Goal: Find specific page/section

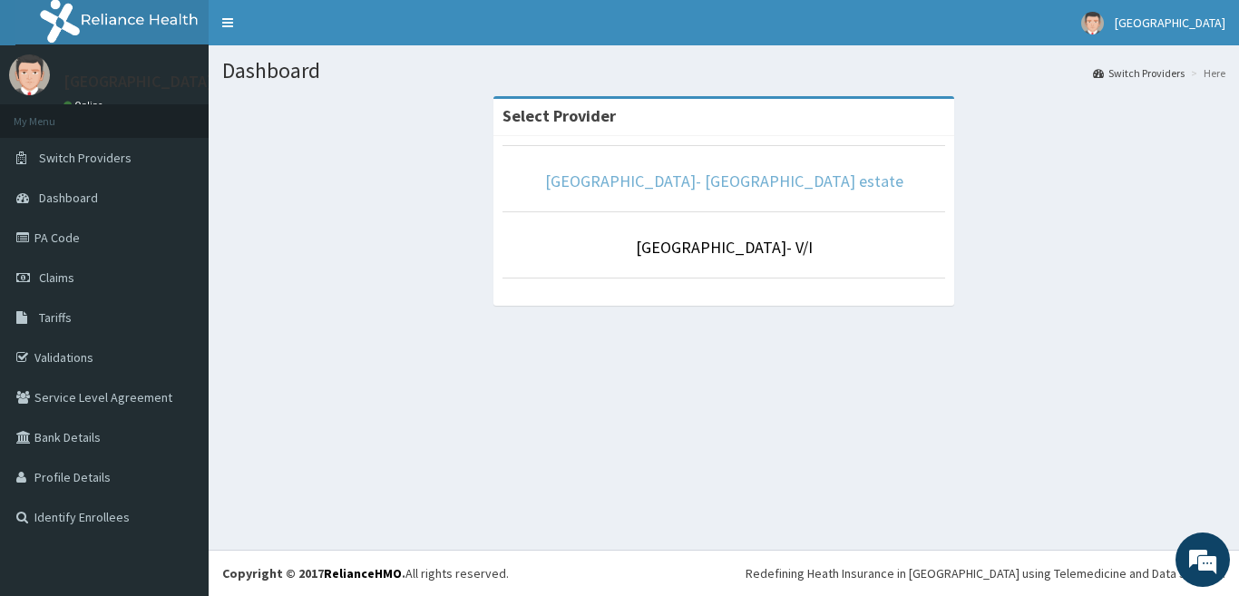
click at [777, 191] on link "[GEOGRAPHIC_DATA]- [GEOGRAPHIC_DATA] estate" at bounding box center [724, 181] width 358 height 21
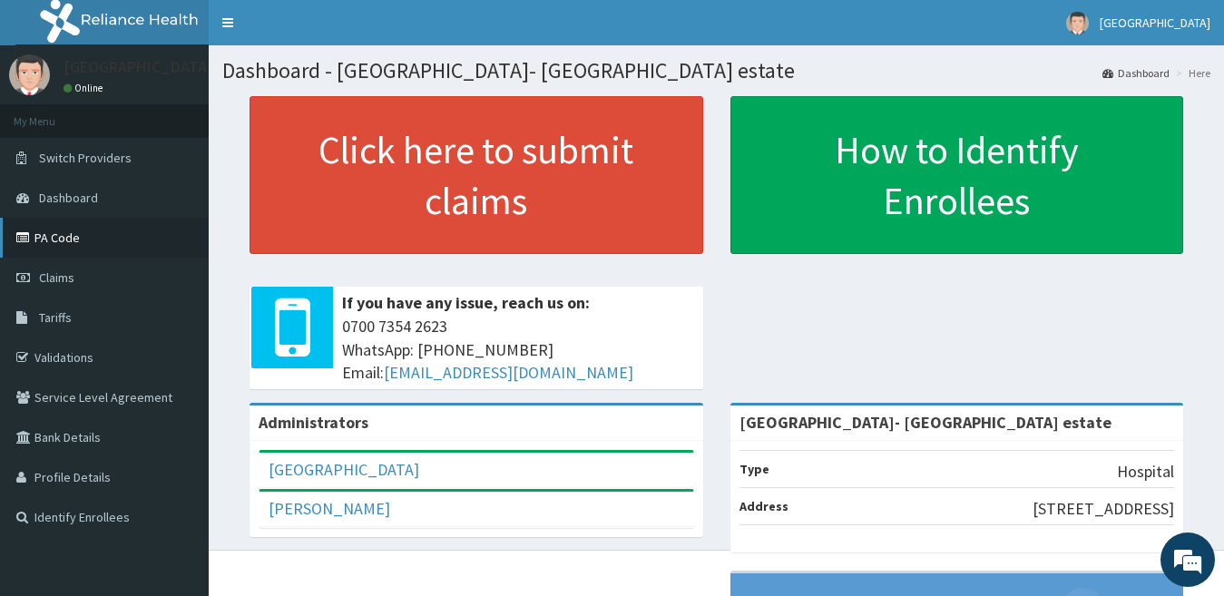
click at [74, 240] on link "PA Code" at bounding box center [104, 238] width 209 height 40
